Goal: Task Accomplishment & Management: Use online tool/utility

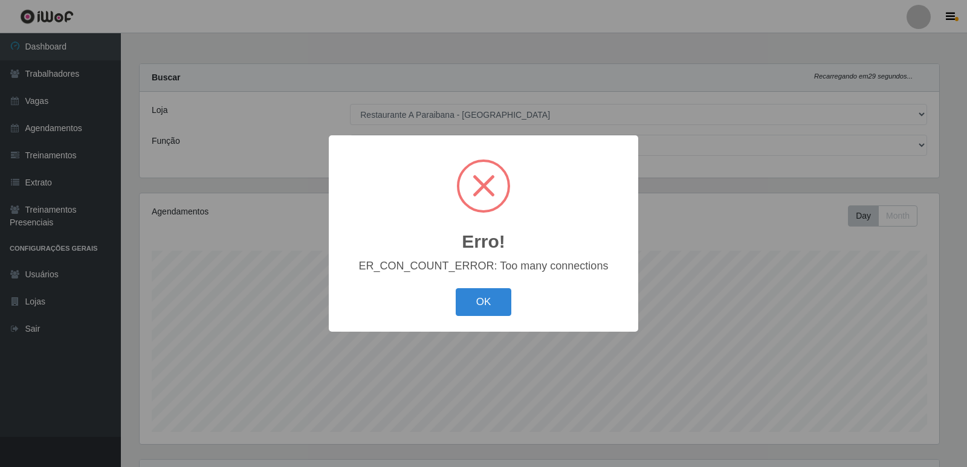
select select "342"
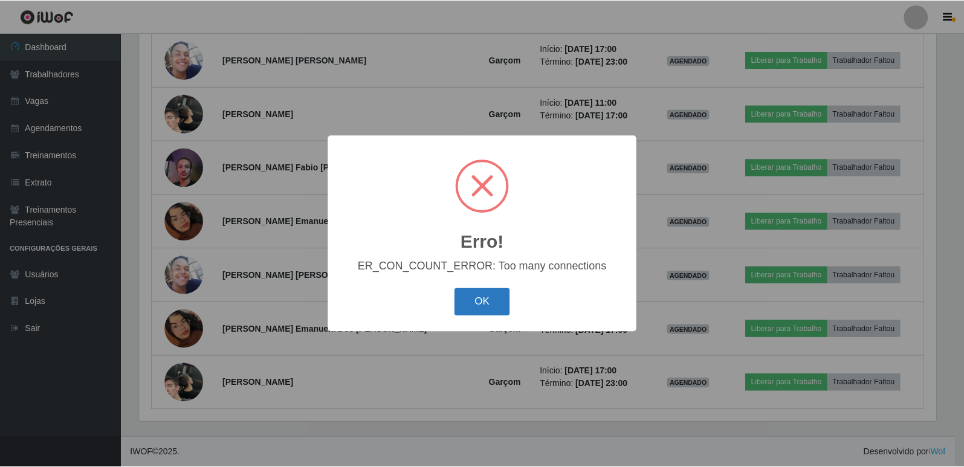
scroll to position [251, 799]
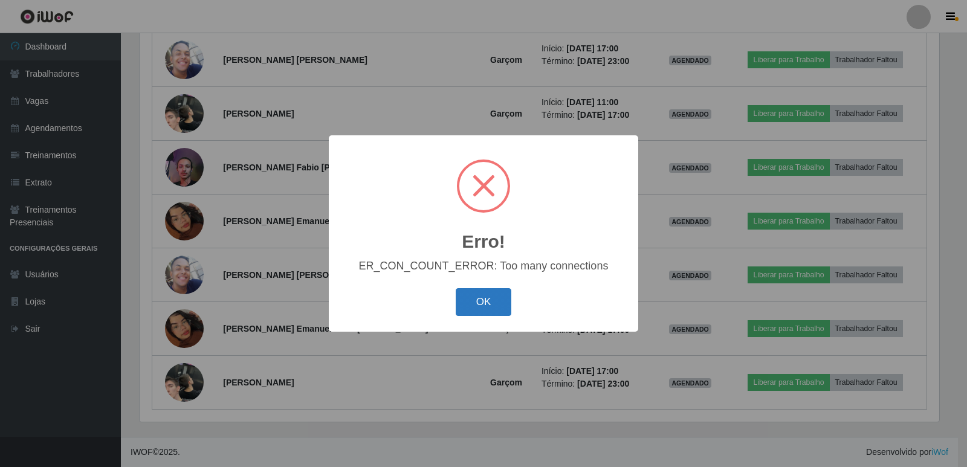
click at [481, 306] on button "OK" at bounding box center [484, 302] width 56 height 28
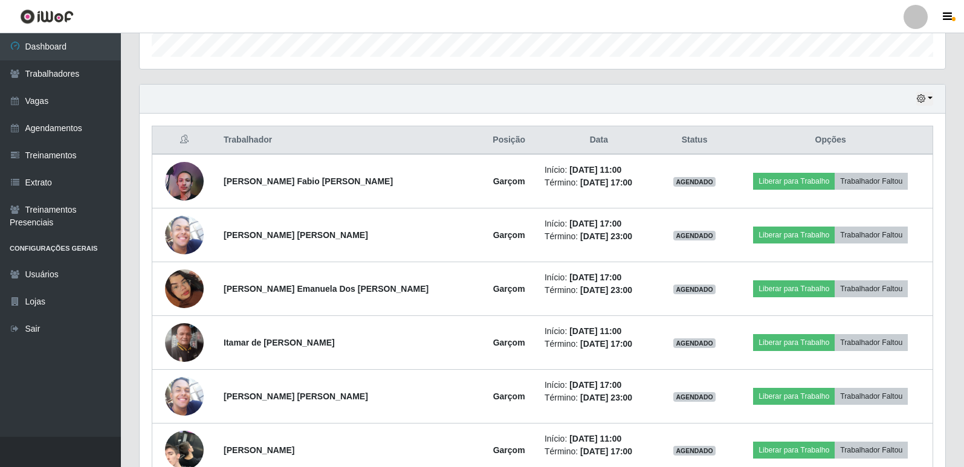
scroll to position [349, 0]
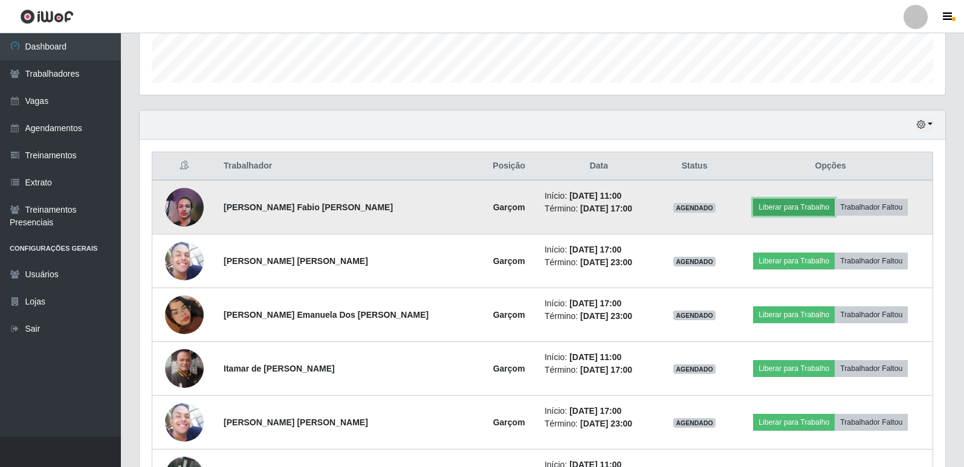
click at [793, 202] on button "Liberar para Trabalho" at bounding box center [794, 207] width 82 height 17
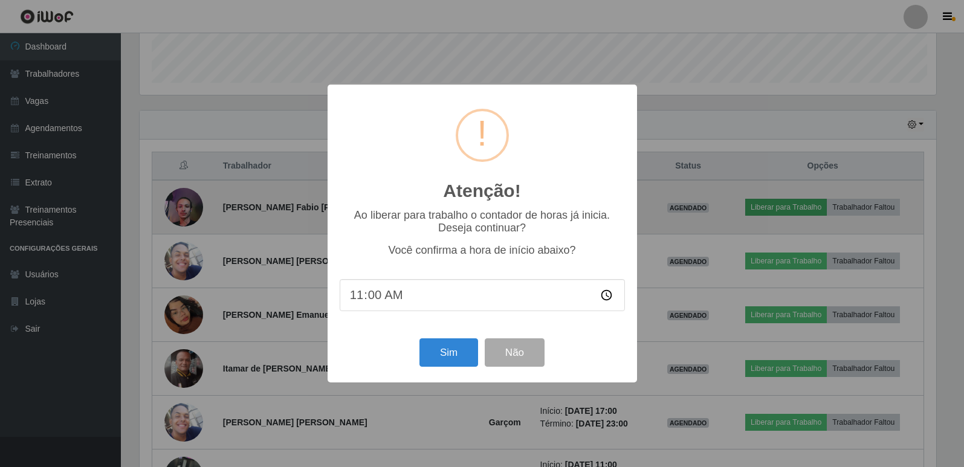
scroll to position [251, 799]
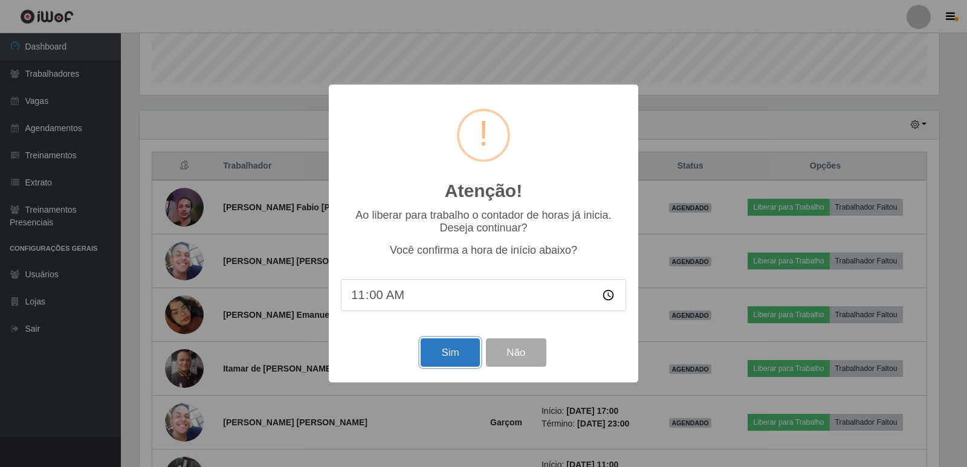
click at [446, 363] on button "Sim" at bounding box center [449, 352] width 59 height 28
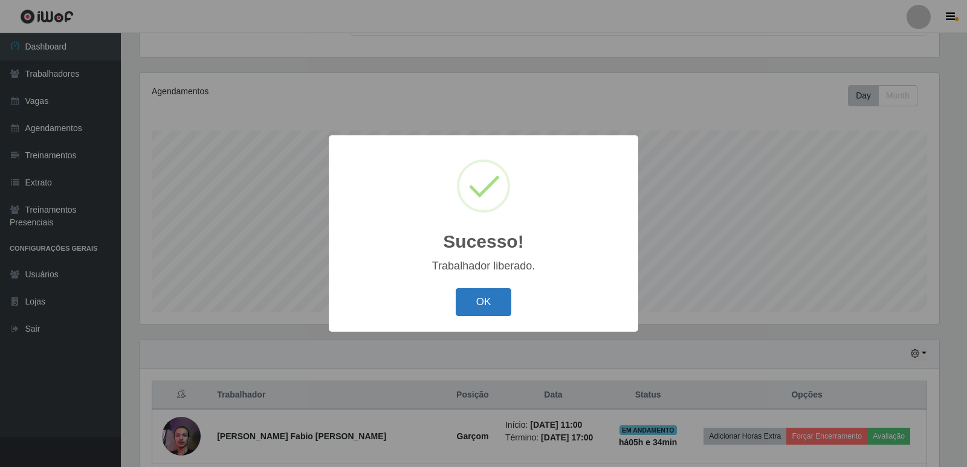
click at [502, 299] on button "OK" at bounding box center [484, 302] width 56 height 28
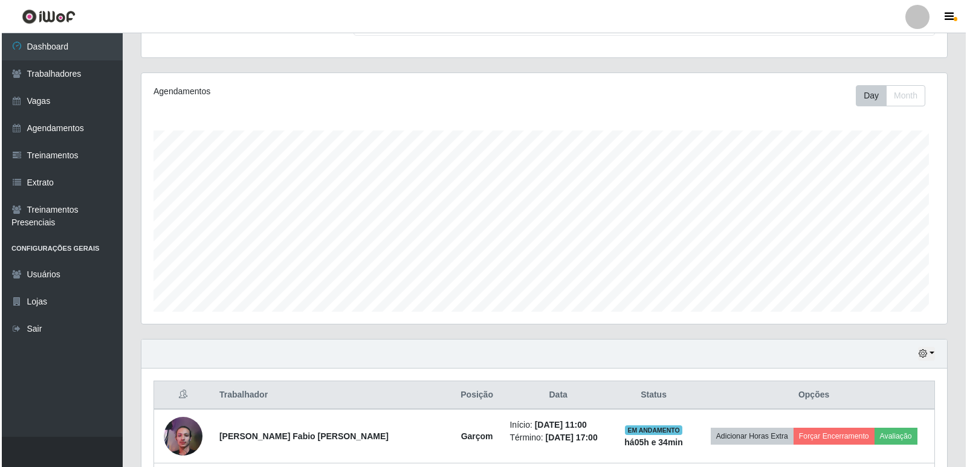
scroll to position [251, 805]
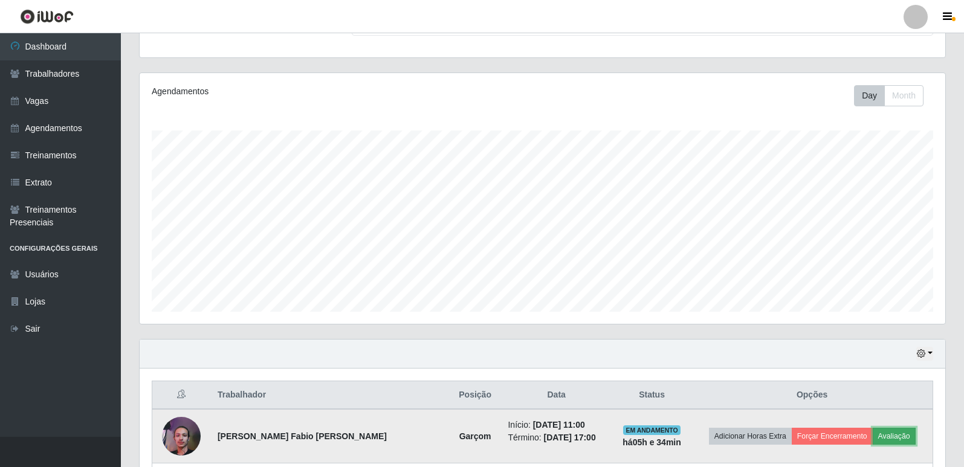
click at [877, 436] on button "Avaliação" at bounding box center [893, 436] width 43 height 17
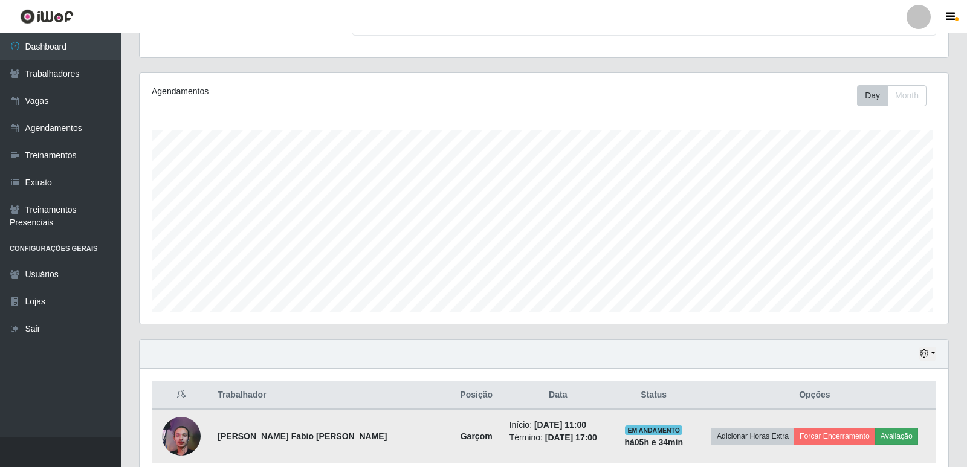
scroll to position [251, 799]
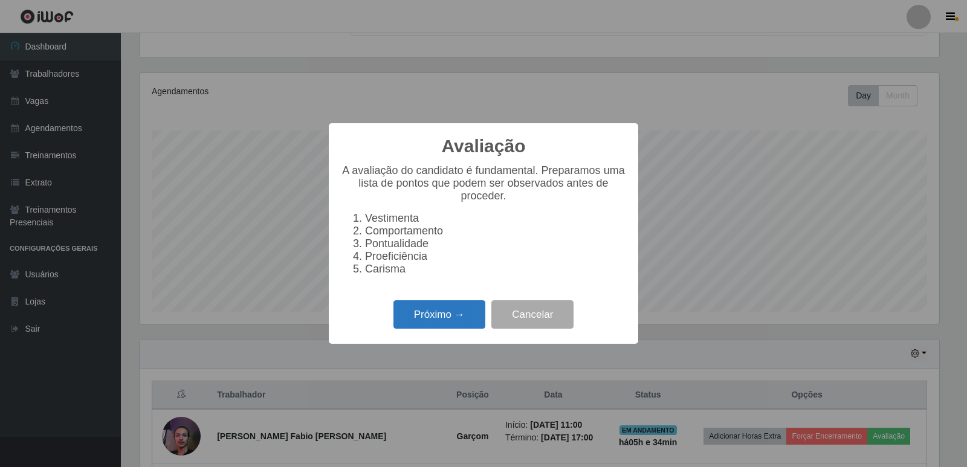
click at [453, 317] on button "Próximo →" at bounding box center [439, 314] width 92 height 28
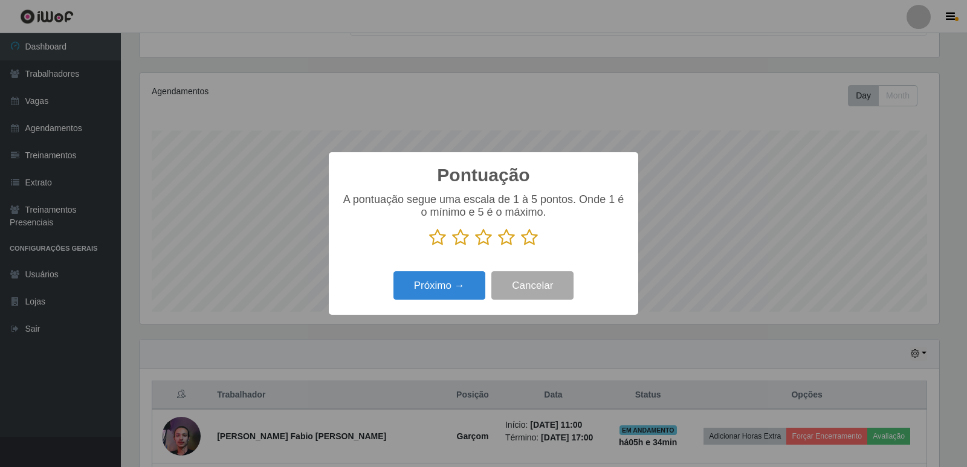
click at [532, 239] on icon at bounding box center [529, 237] width 17 height 18
click at [521, 246] on input "radio" at bounding box center [521, 246] width 0 height 0
click at [465, 290] on button "Próximo →" at bounding box center [439, 285] width 92 height 28
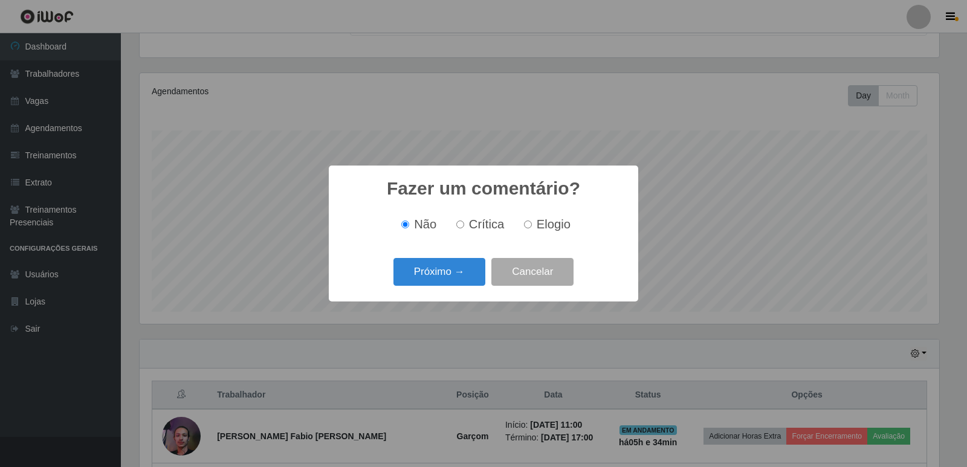
click at [535, 224] on label "Elogio" at bounding box center [544, 224] width 51 height 14
click at [532, 224] on input "Elogio" at bounding box center [528, 225] width 8 height 8
radio input "true"
click at [466, 279] on button "Próximo →" at bounding box center [439, 272] width 92 height 28
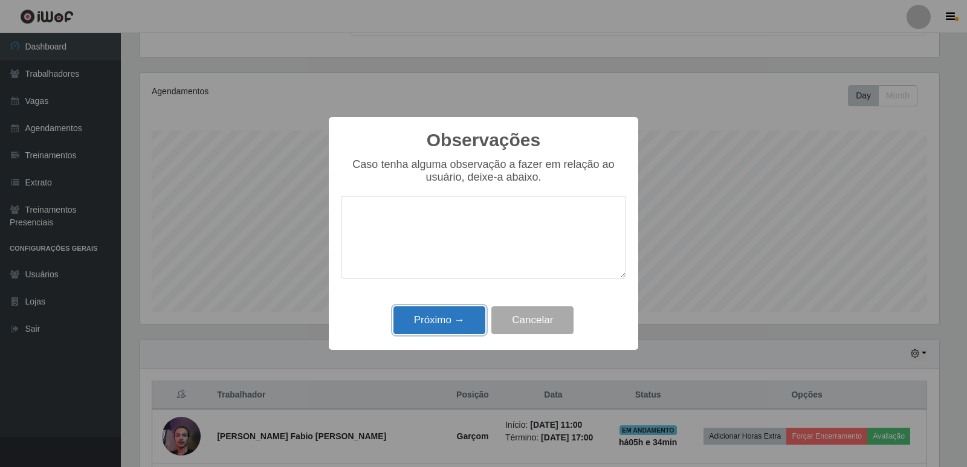
click at [448, 329] on button "Próximo →" at bounding box center [439, 320] width 92 height 28
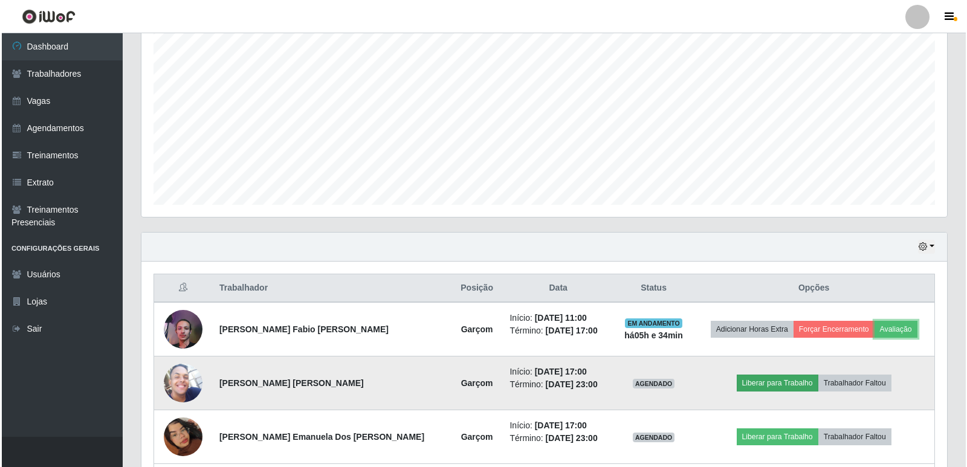
scroll to position [301, 0]
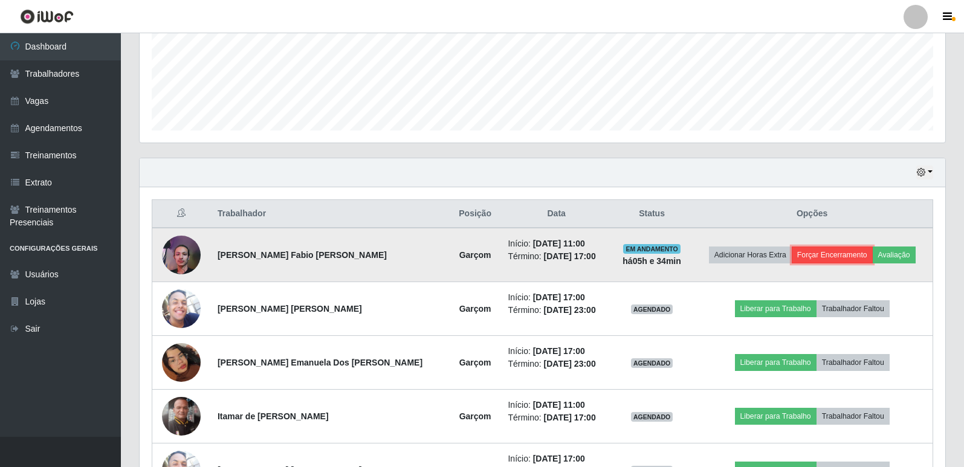
click at [810, 253] on button "Forçar Encerramento" at bounding box center [831, 254] width 81 height 17
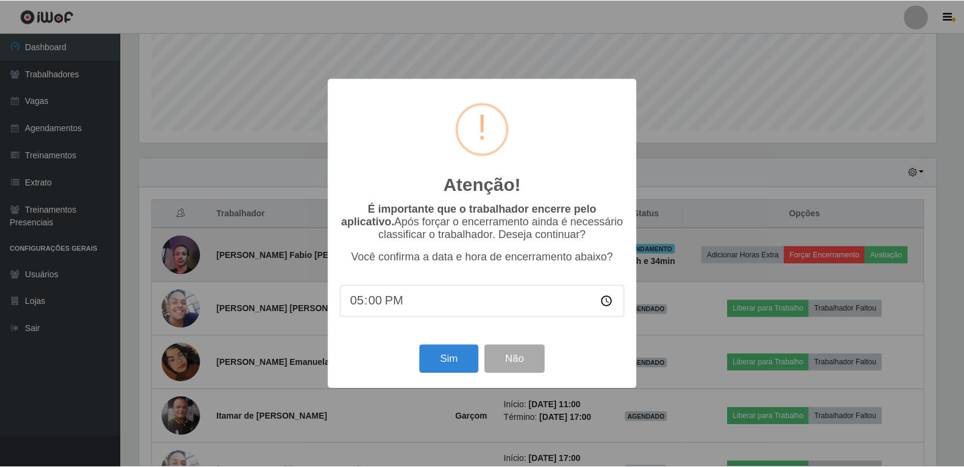
scroll to position [251, 799]
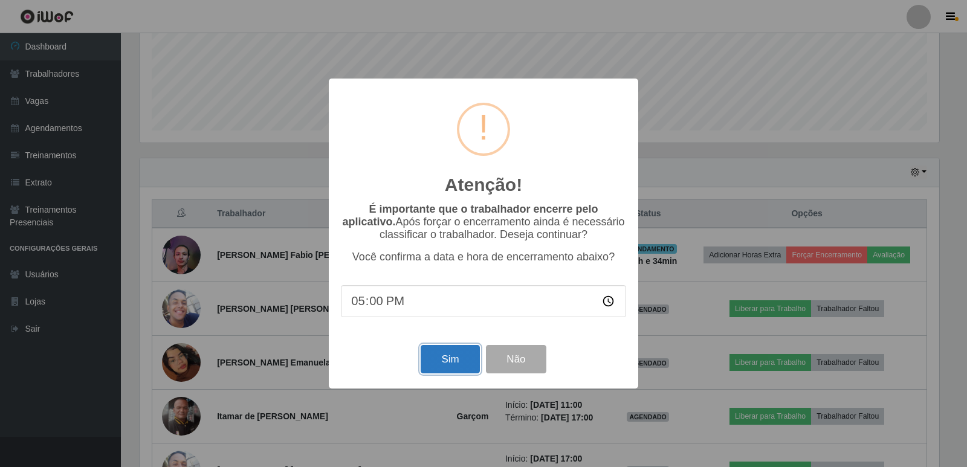
click at [463, 364] on button "Sim" at bounding box center [449, 359] width 59 height 28
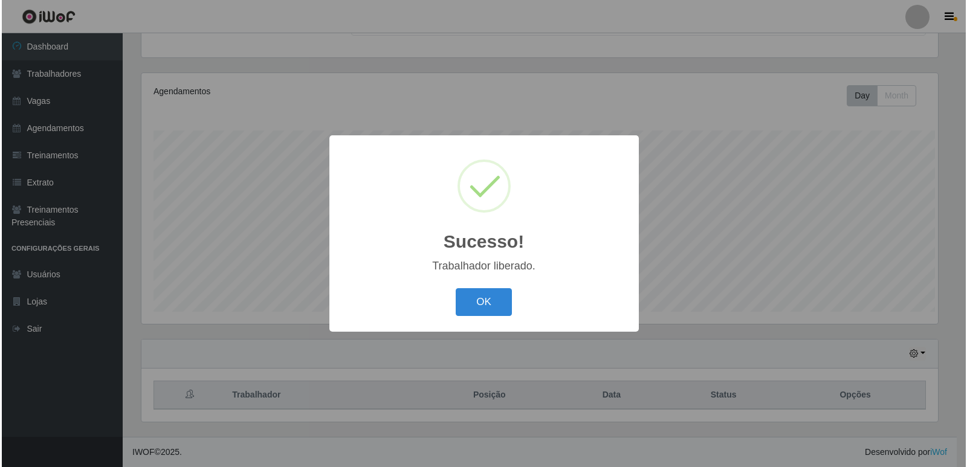
scroll to position [0, 0]
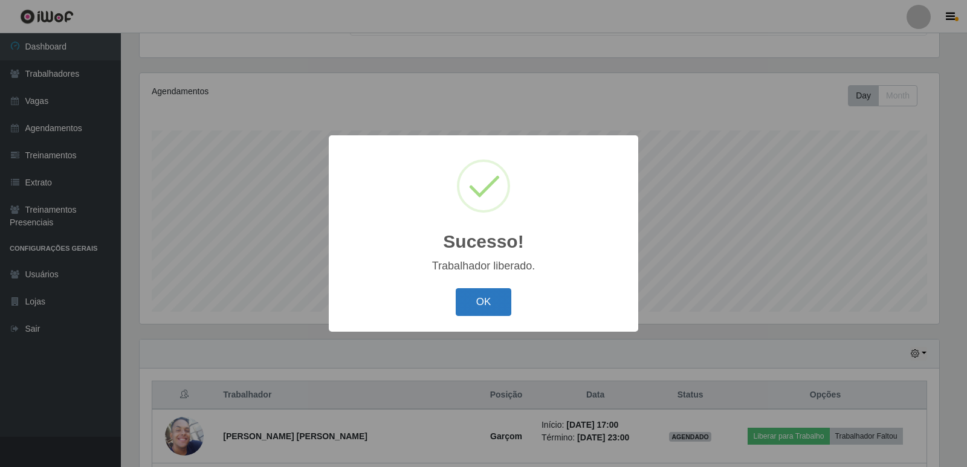
click at [495, 315] on button "OK" at bounding box center [484, 302] width 56 height 28
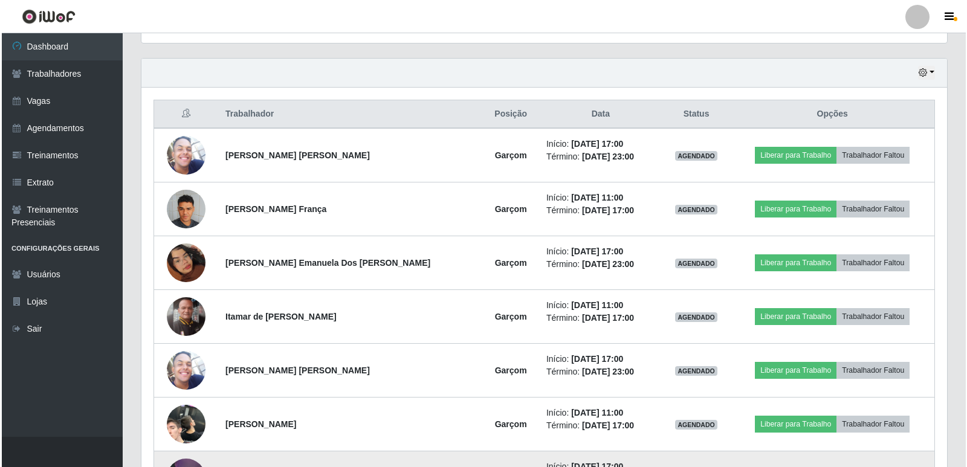
scroll to position [422, 0]
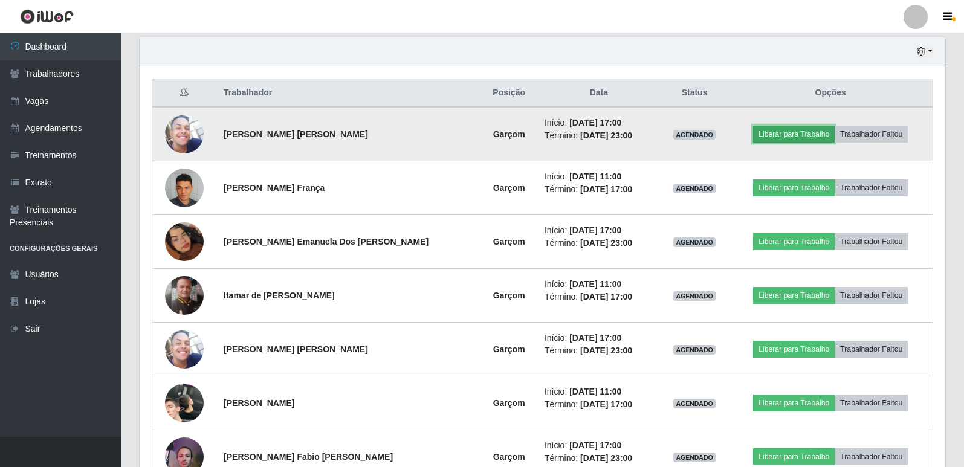
click at [771, 133] on button "Liberar para Trabalho" at bounding box center [794, 134] width 82 height 17
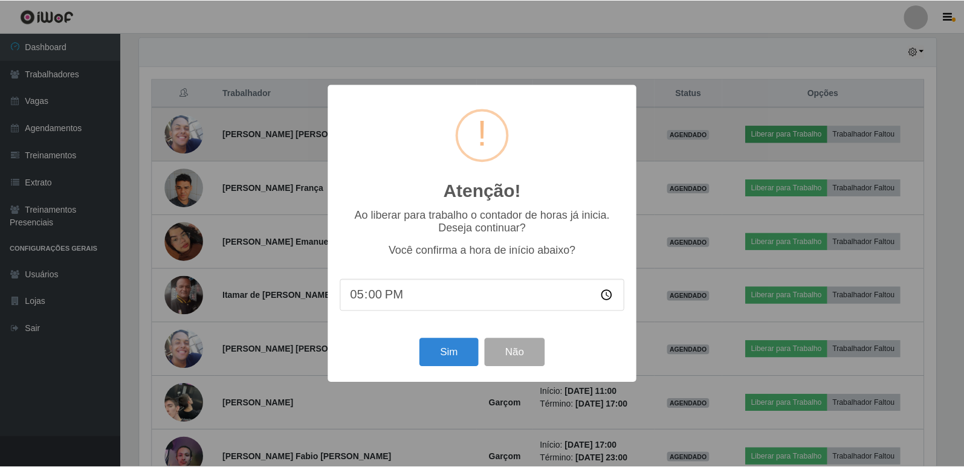
scroll to position [251, 799]
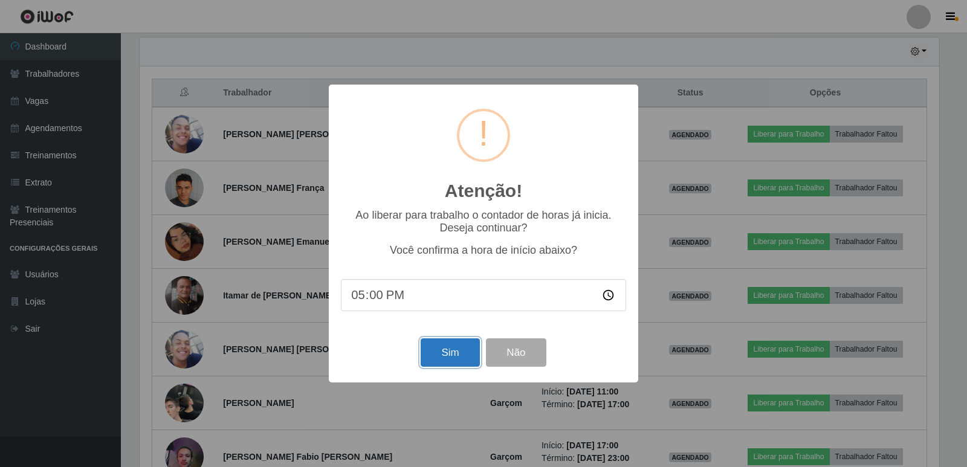
click at [430, 350] on button "Sim" at bounding box center [449, 352] width 59 height 28
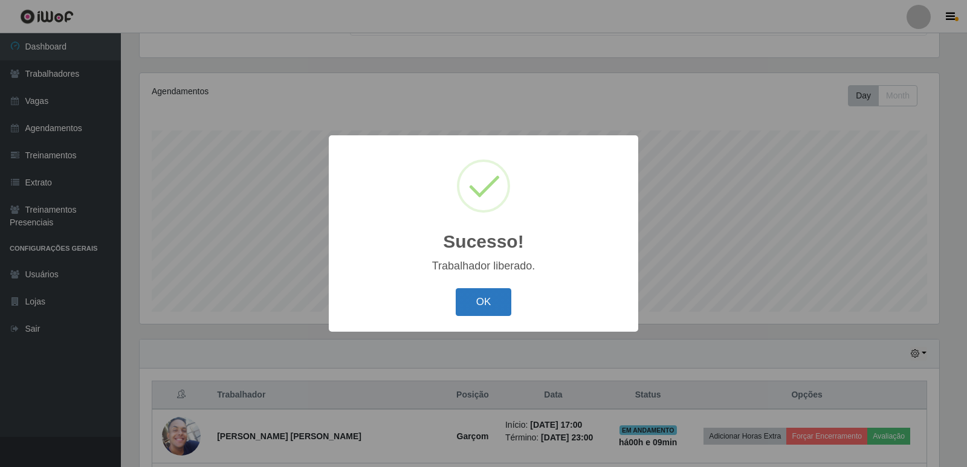
click at [479, 296] on button "OK" at bounding box center [484, 302] width 56 height 28
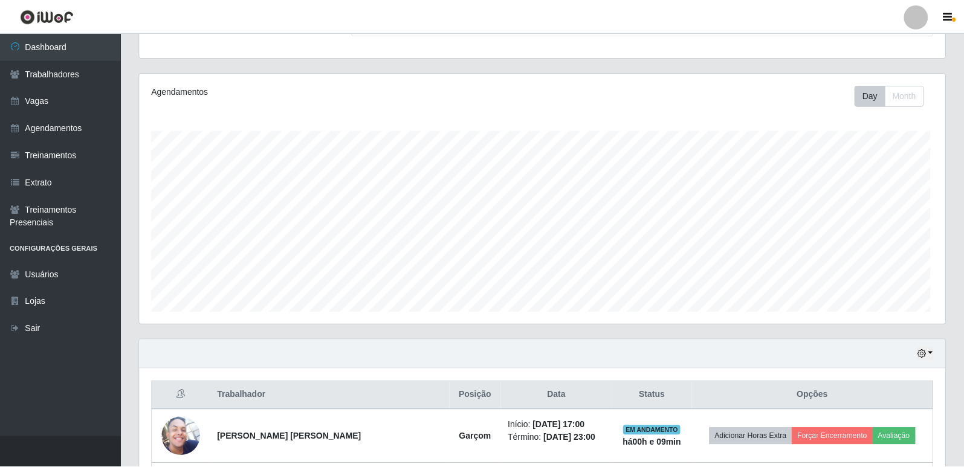
scroll to position [251, 805]
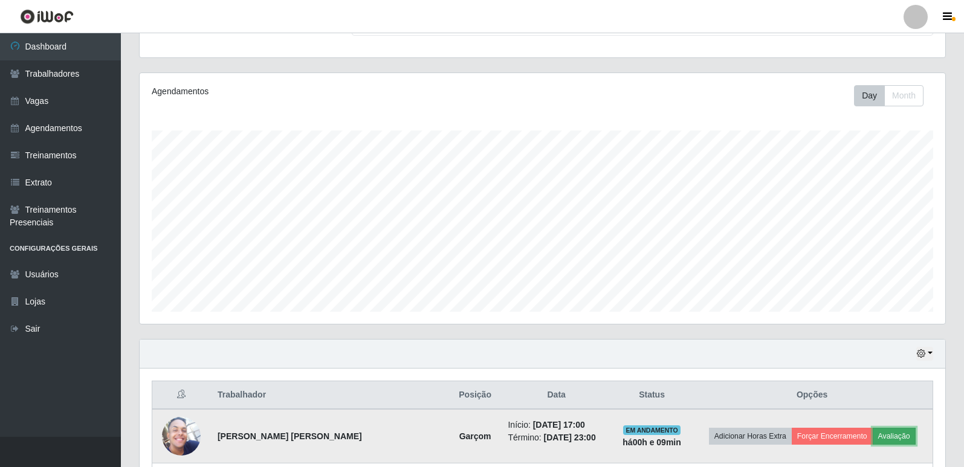
click at [880, 432] on button "Avaliação" at bounding box center [893, 436] width 43 height 17
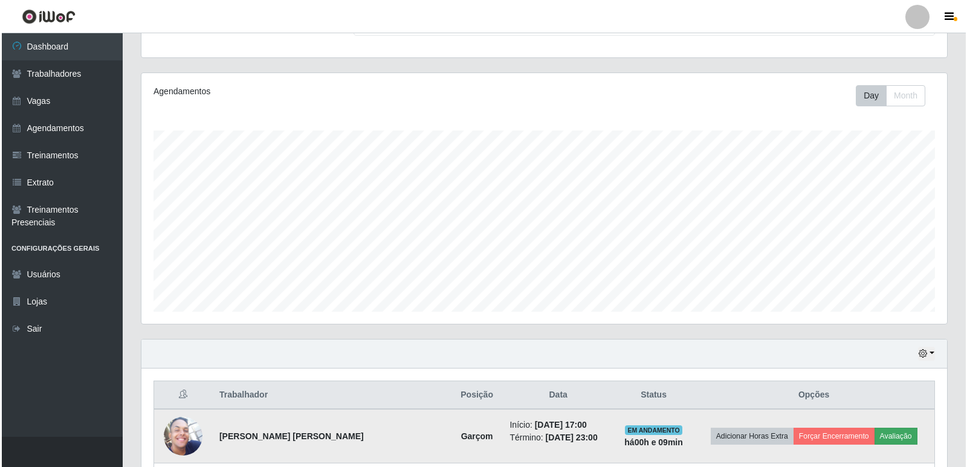
scroll to position [251, 799]
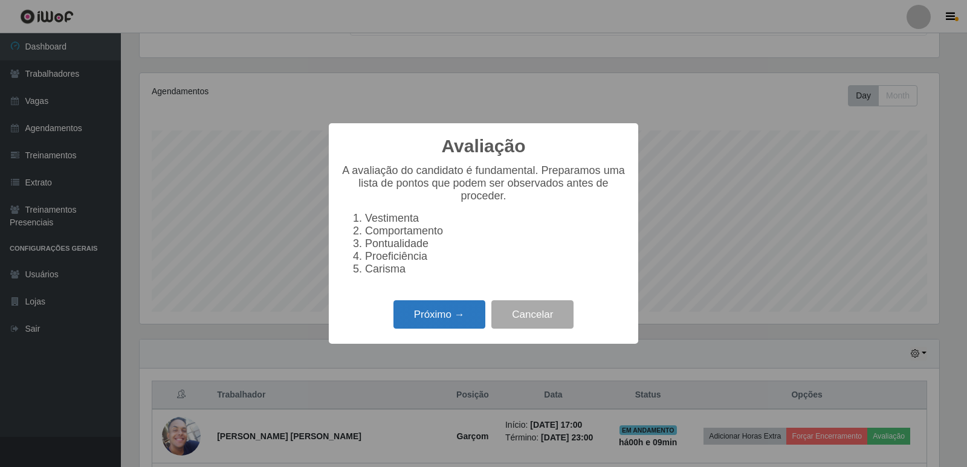
click at [448, 329] on button "Próximo →" at bounding box center [439, 314] width 92 height 28
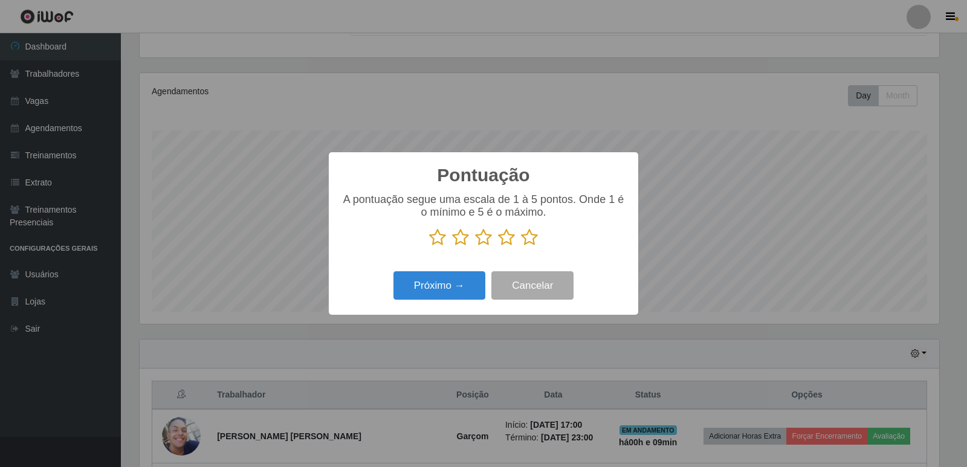
click at [528, 240] on icon at bounding box center [529, 237] width 17 height 18
click at [521, 246] on input "radio" at bounding box center [521, 246] width 0 height 0
click at [471, 287] on button "Próximo →" at bounding box center [439, 285] width 92 height 28
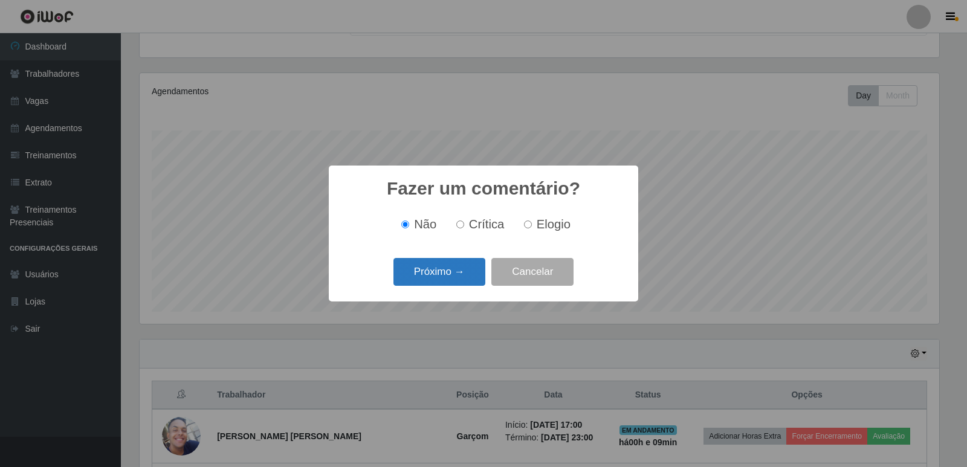
click at [475, 268] on button "Próximo →" at bounding box center [439, 272] width 92 height 28
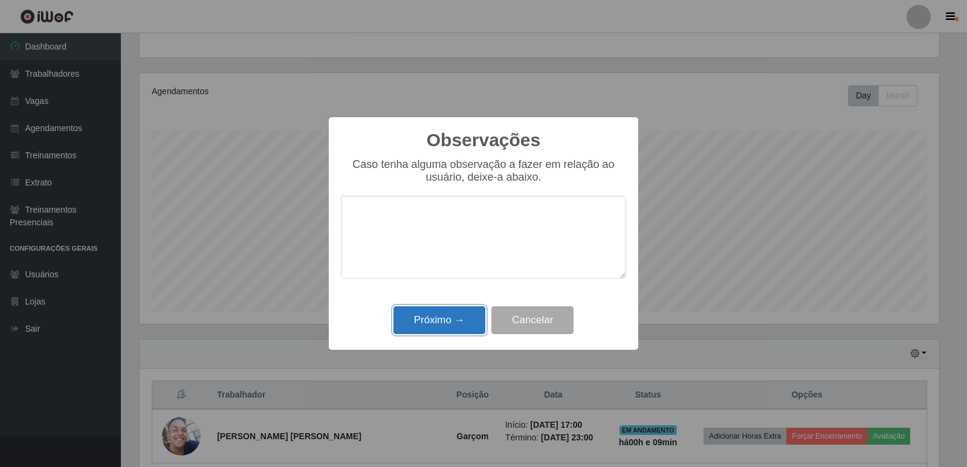
drag, startPoint x: 446, startPoint y: 333, endPoint x: 446, endPoint y: 322, distance: 11.5
click at [446, 332] on button "Próximo →" at bounding box center [439, 320] width 92 height 28
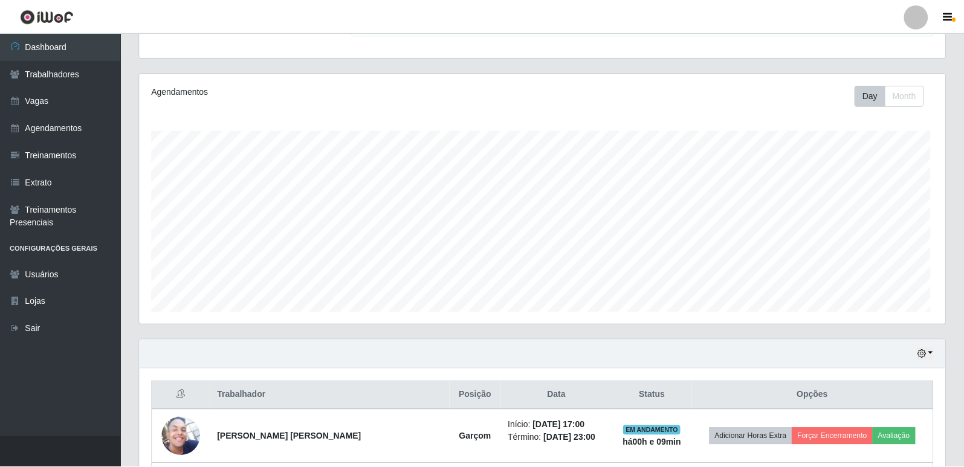
scroll to position [251, 805]
